Goal: Task Accomplishment & Management: Use online tool/utility

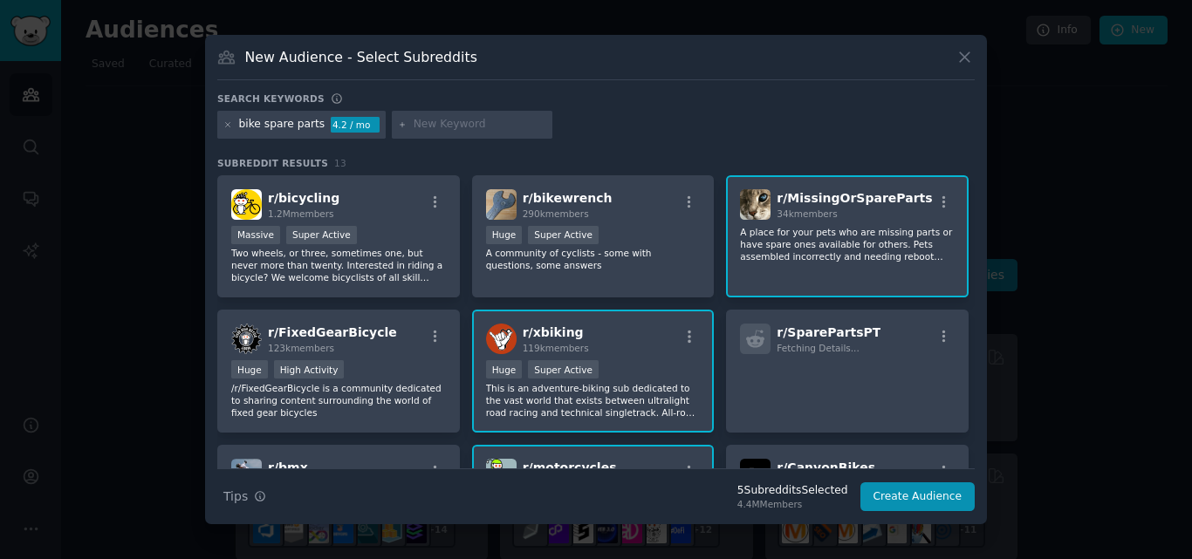
click at [950, 58] on div "New Audience - Select Subreddits" at bounding box center [595, 63] width 757 height 33
click at [967, 56] on icon at bounding box center [965, 58] width 10 height 10
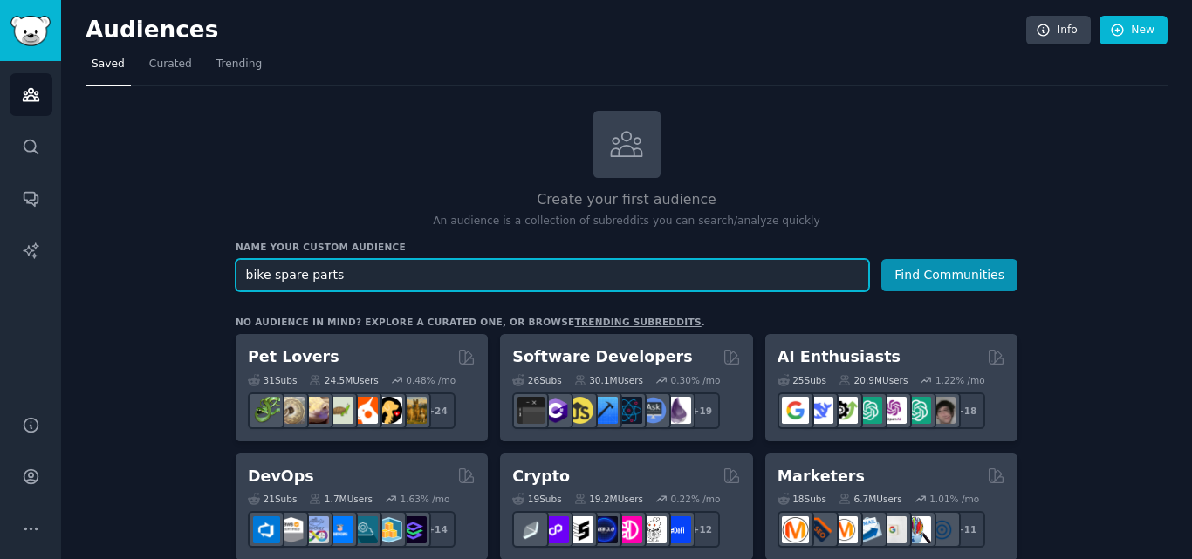
drag, startPoint x: 268, startPoint y: 275, endPoint x: 346, endPoint y: 271, distance: 78.6
click at [346, 271] on input "bike spare parts" at bounding box center [552, 275] width 633 height 32
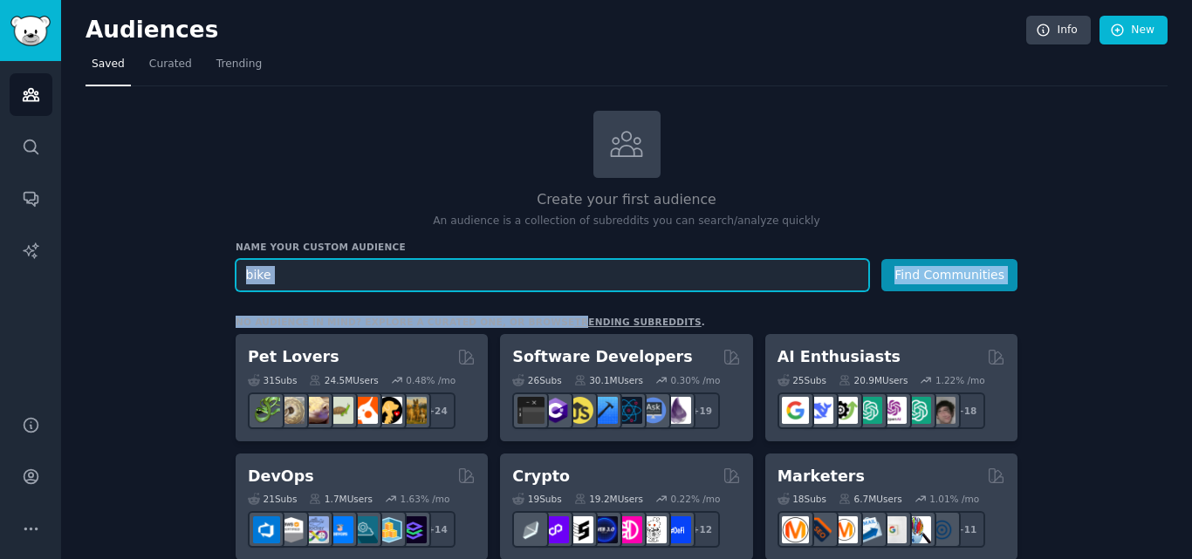
click at [532, 284] on input "bike" at bounding box center [552, 275] width 633 height 32
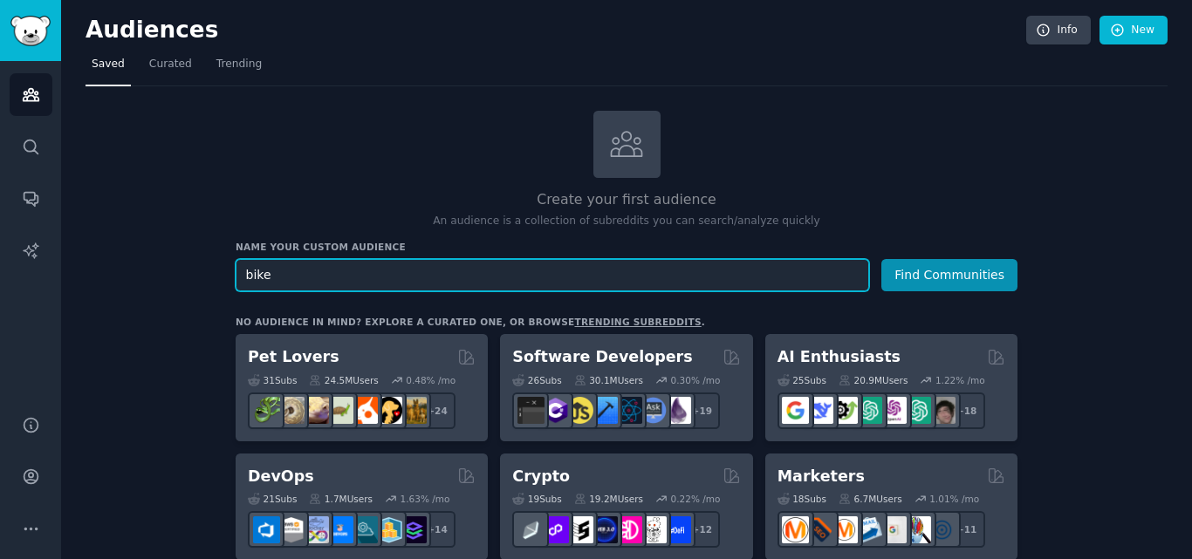
click at [532, 284] on input "bike" at bounding box center [552, 275] width 633 height 32
paste input "dual motor electric bike"
type input "dual motor electric bike"
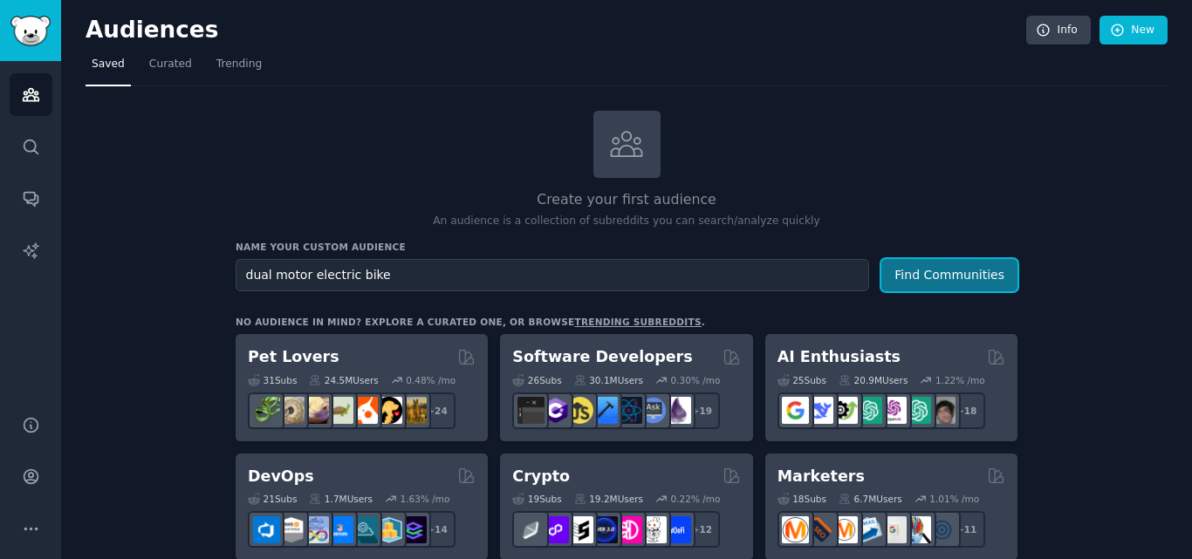
click at [974, 270] on button "Find Communities" at bounding box center [949, 275] width 136 height 32
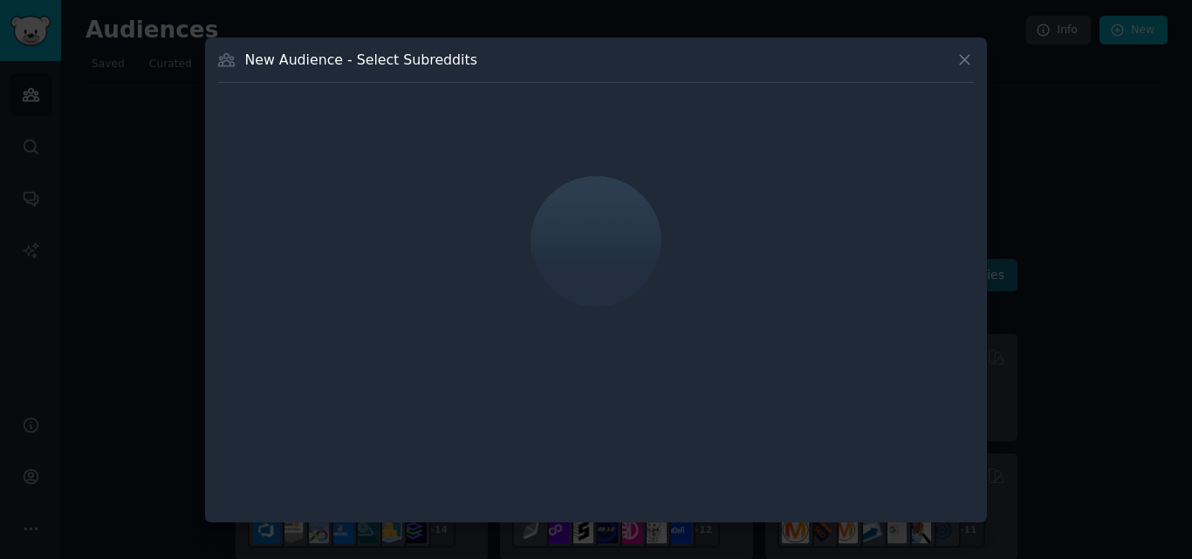
click at [974, 270] on div at bounding box center [595, 241] width 757 height 293
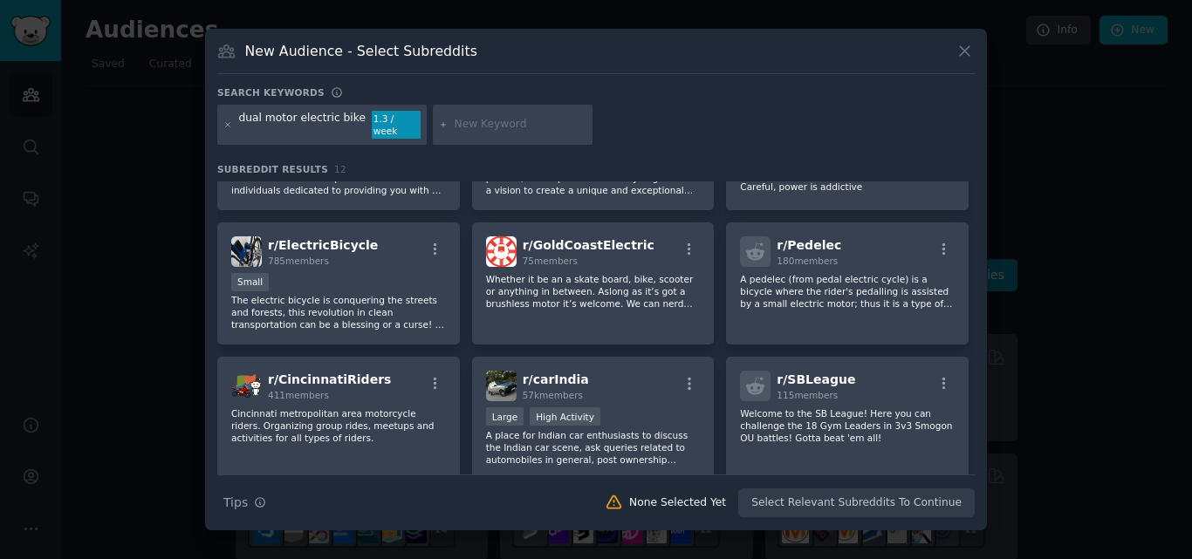
scroll to position [87, 0]
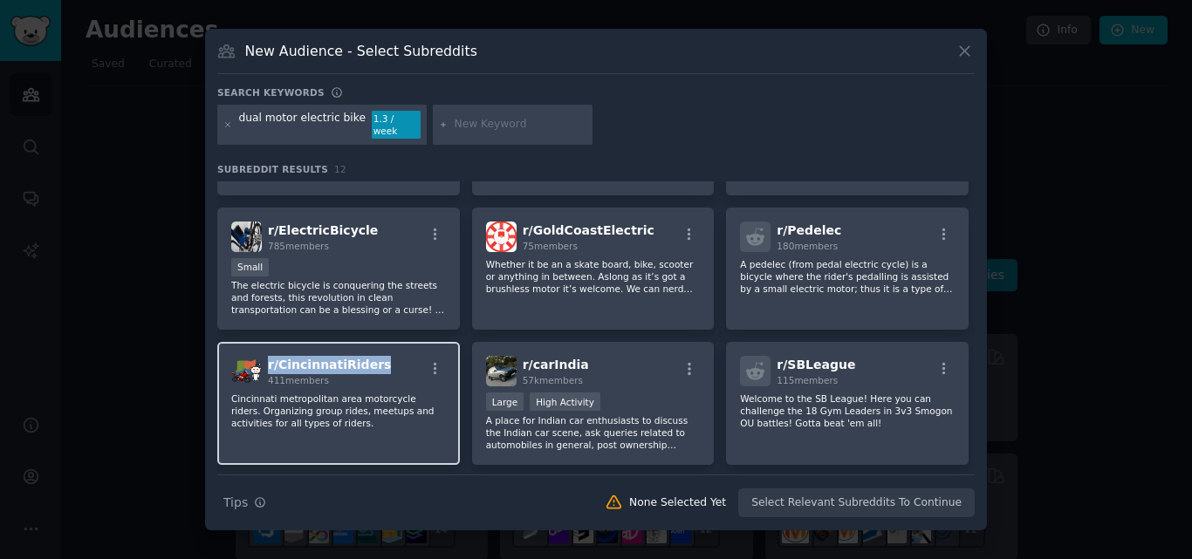
drag, startPoint x: 378, startPoint y: 355, endPoint x: 266, endPoint y: 359, distance: 111.7
click at [266, 359] on div "r/ CincinnatiRiders 411 members" at bounding box center [338, 371] width 215 height 31
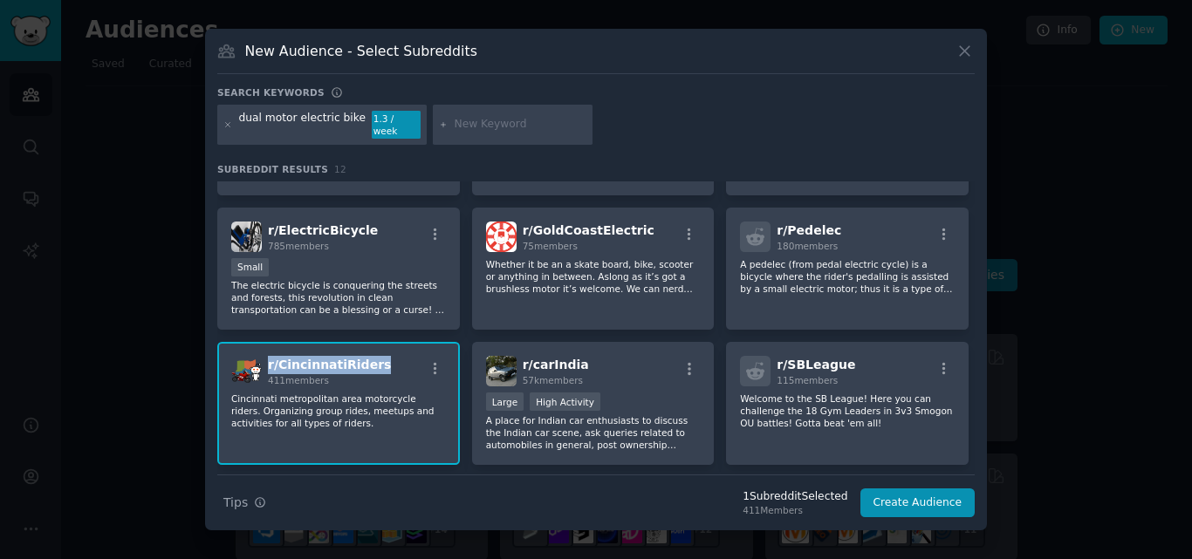
copy span "r/ CincinnatiRiders"
